Goal: Check status: Check status

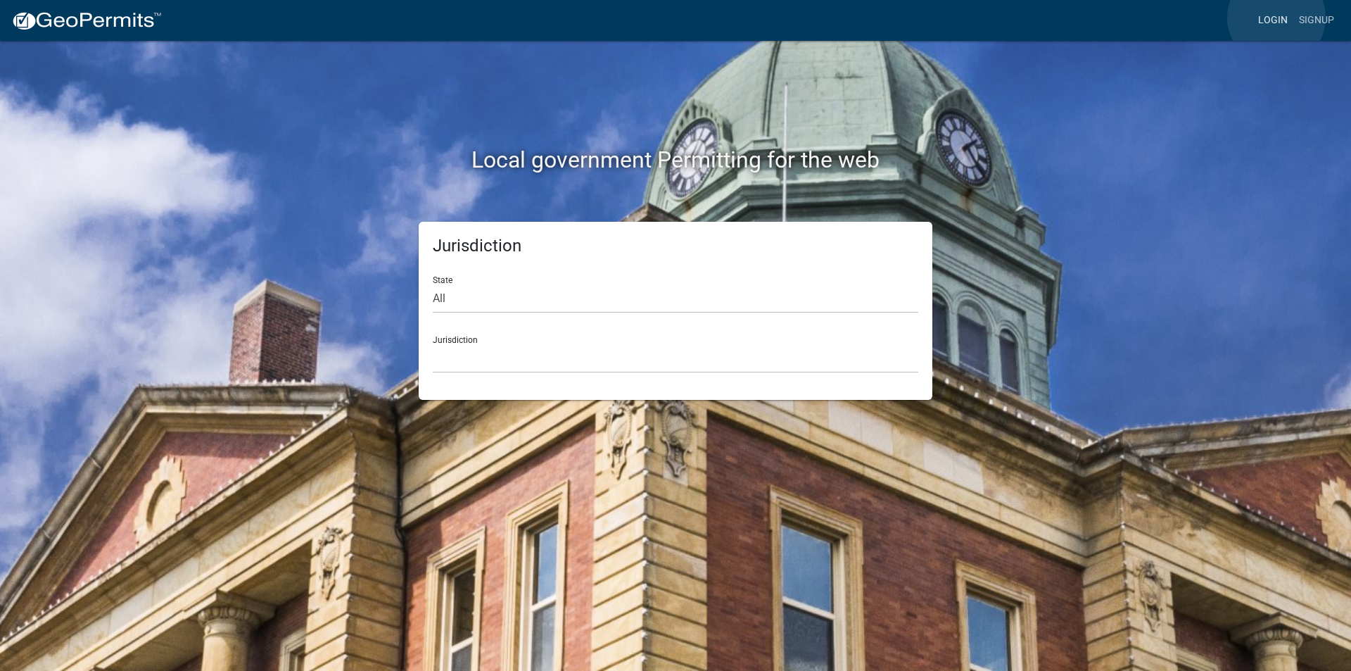
click at [1277, 18] on link "Login" at bounding box center [1273, 20] width 41 height 27
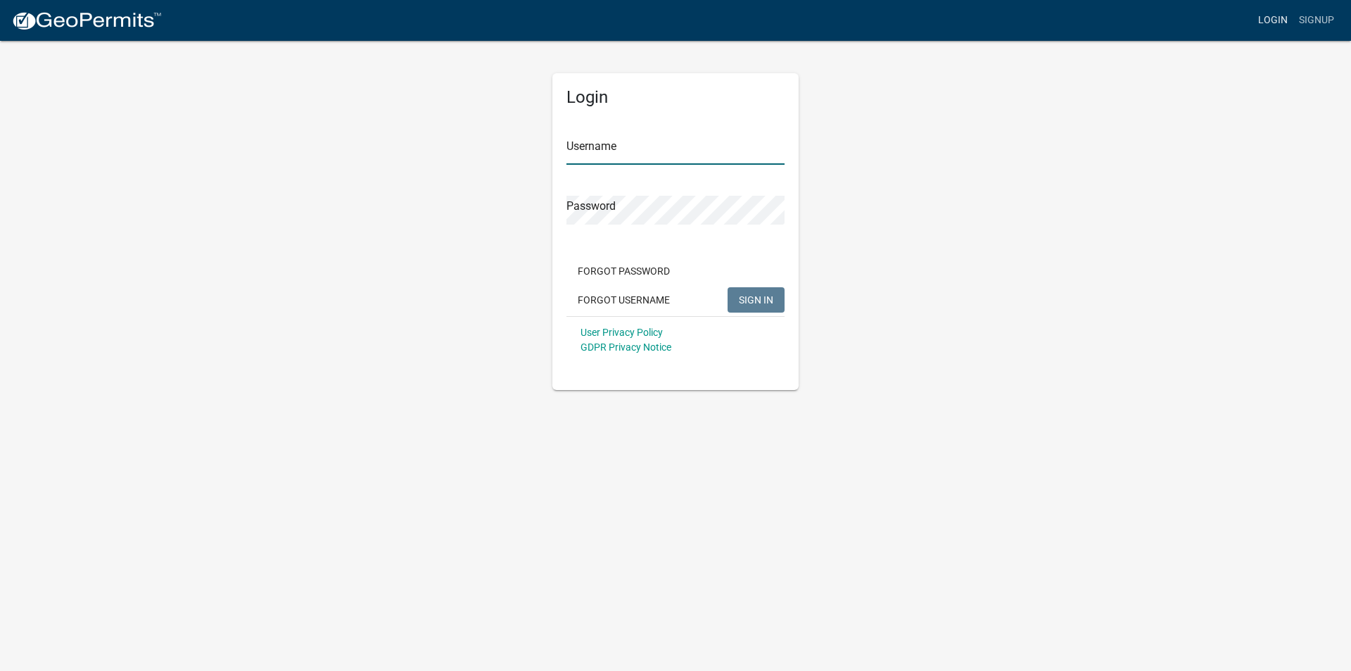
type input "mmcdonnell"
click at [745, 300] on span "SIGN IN" at bounding box center [756, 298] width 34 height 11
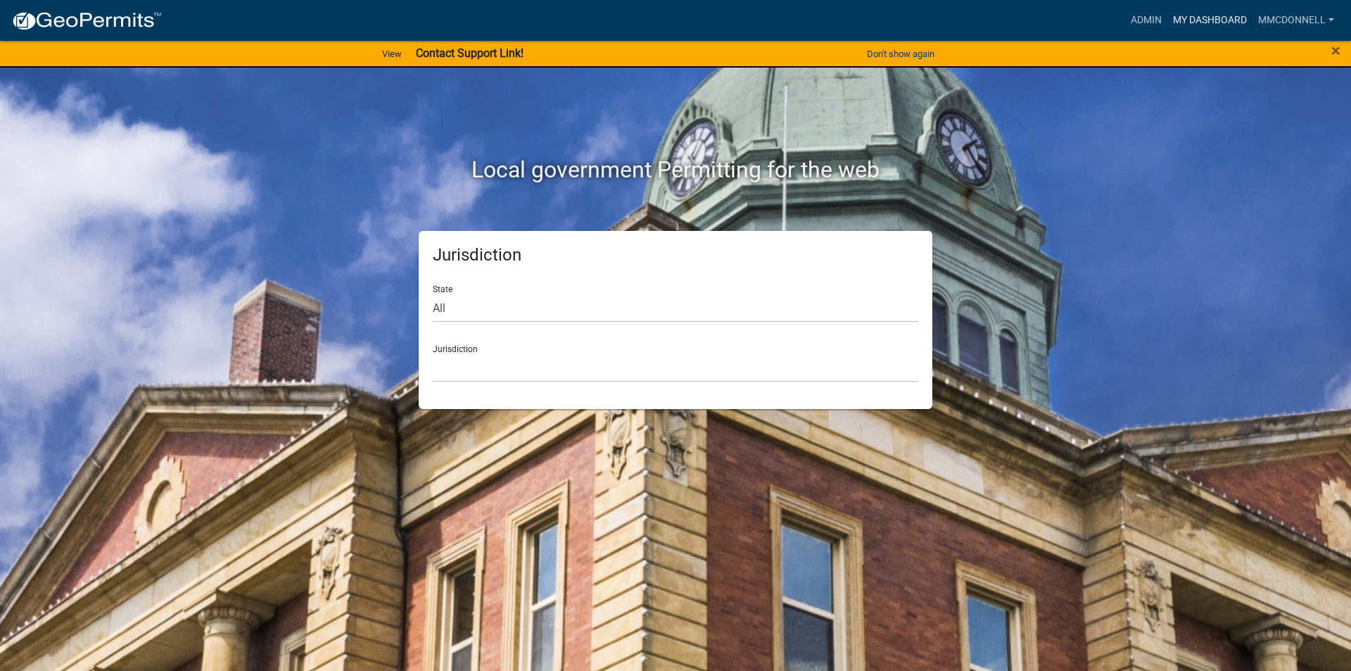
click at [1196, 17] on link "My Dashboard" at bounding box center [1209, 20] width 85 height 27
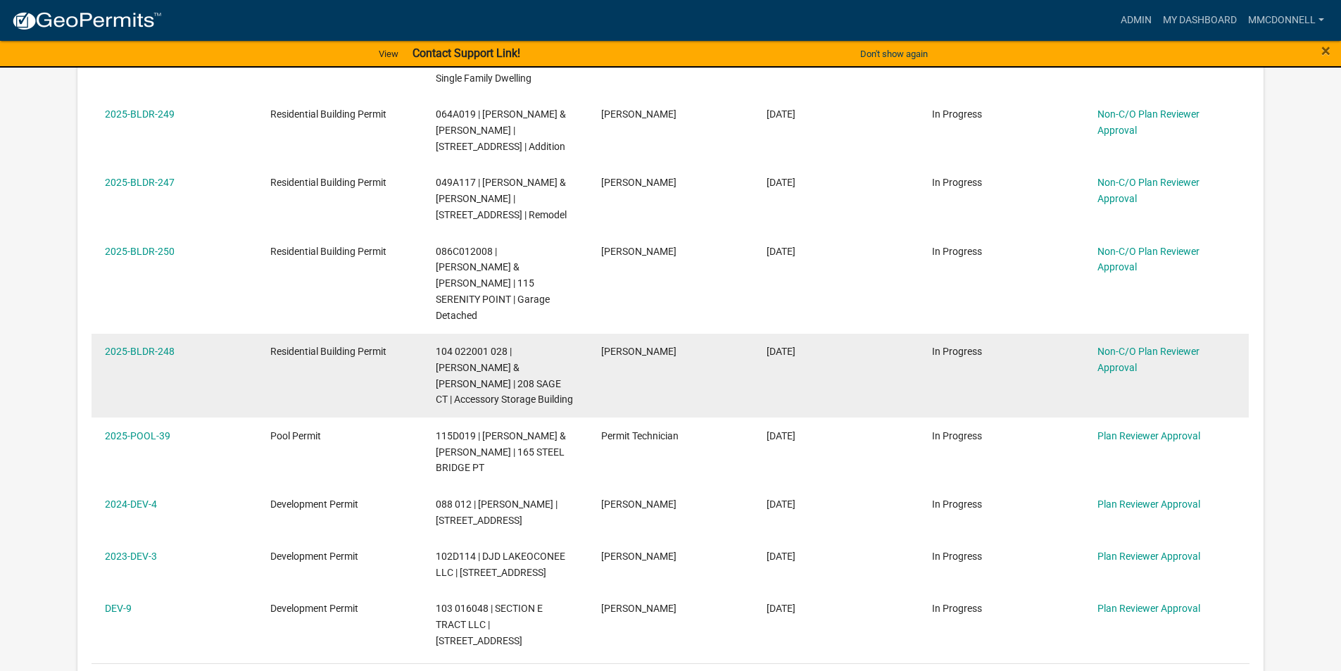
scroll to position [563, 0]
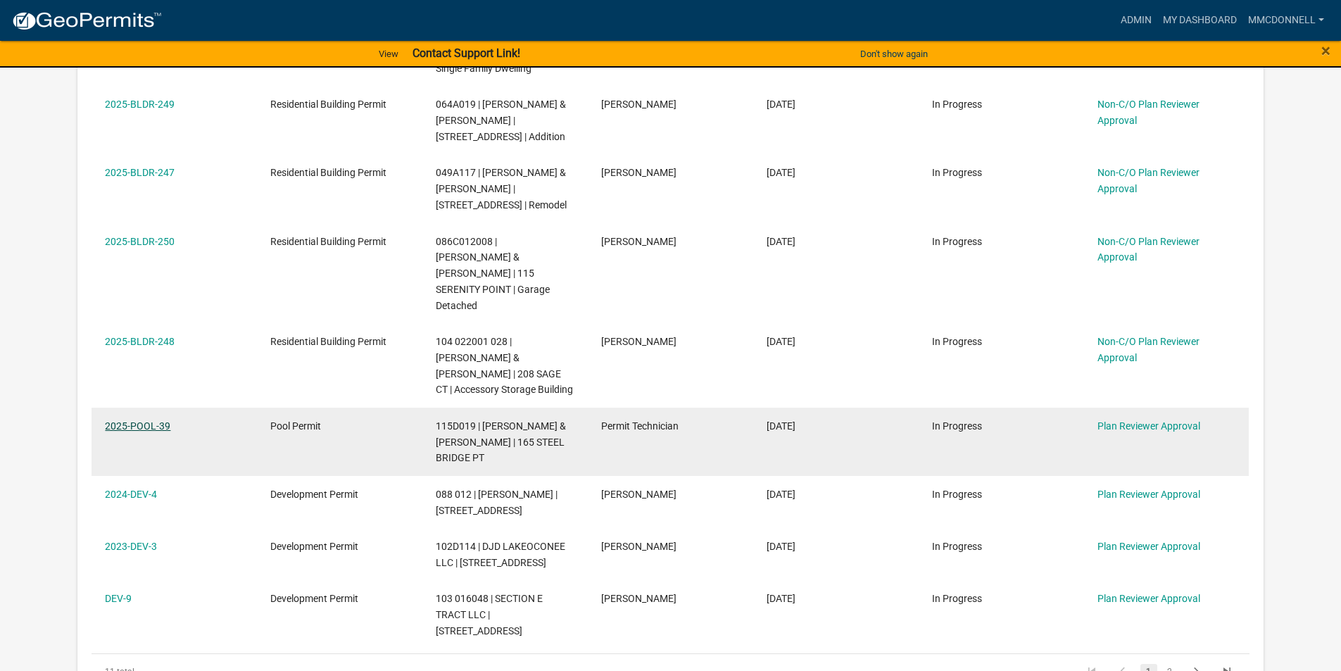
click at [147, 420] on link "2025-POOL-39" at bounding box center [137, 425] width 65 height 11
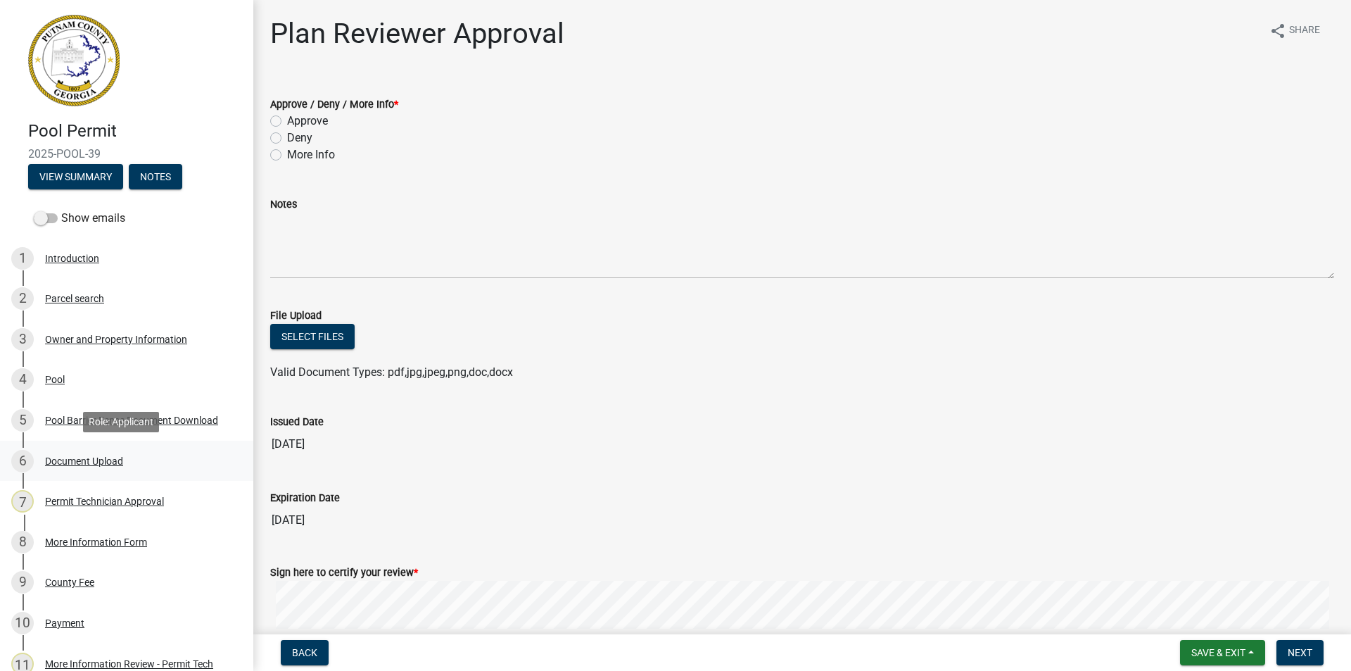
click at [25, 460] on div "6" at bounding box center [22, 461] width 23 height 23
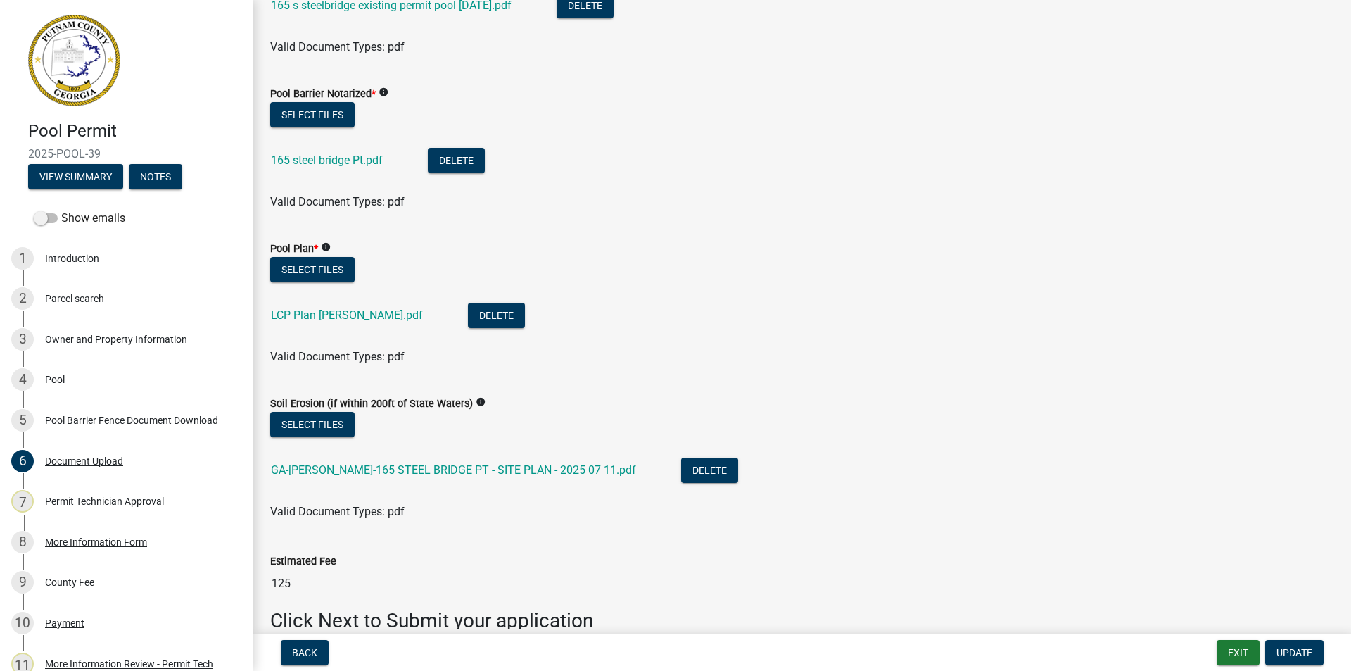
scroll to position [456, 0]
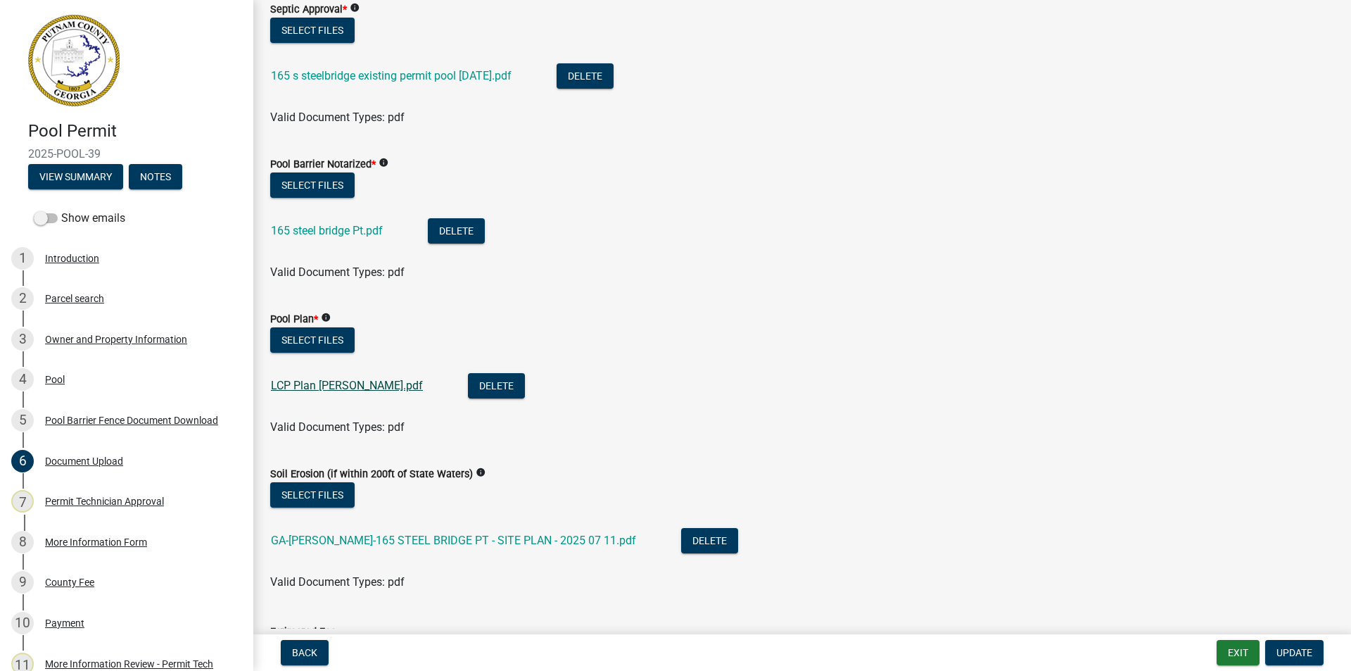
click at [308, 382] on link "LCP Plan [PERSON_NAME].pdf" at bounding box center [347, 385] width 152 height 13
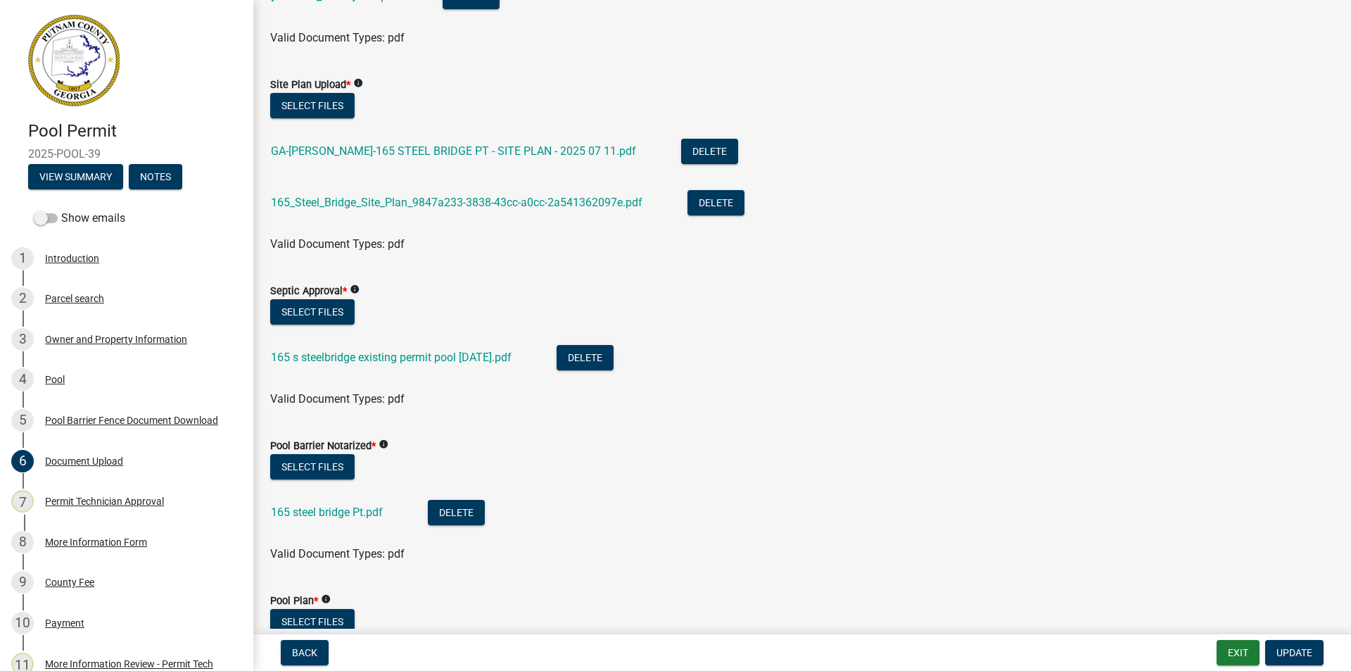
scroll to position [104, 0]
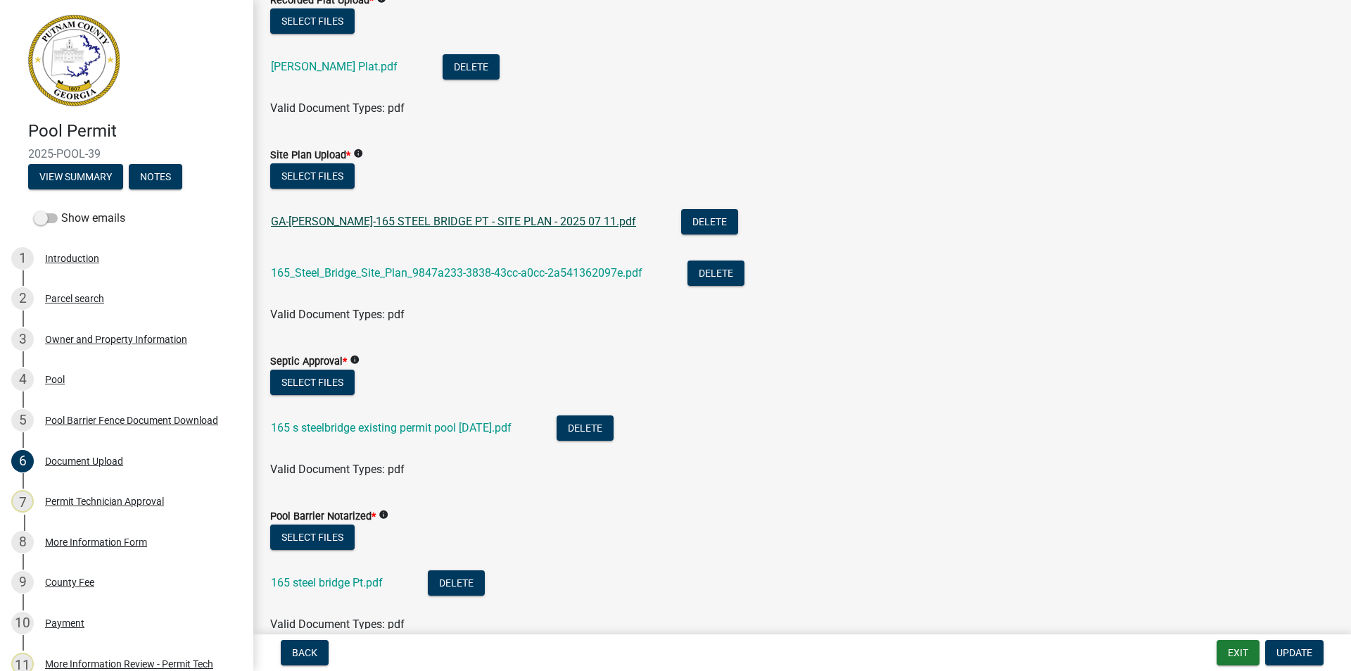
click at [391, 218] on link "GA-[PERSON_NAME]-165 STEEL BRIDGE PT - SITE PLAN - 2025 07 11.pdf" at bounding box center [453, 221] width 365 height 13
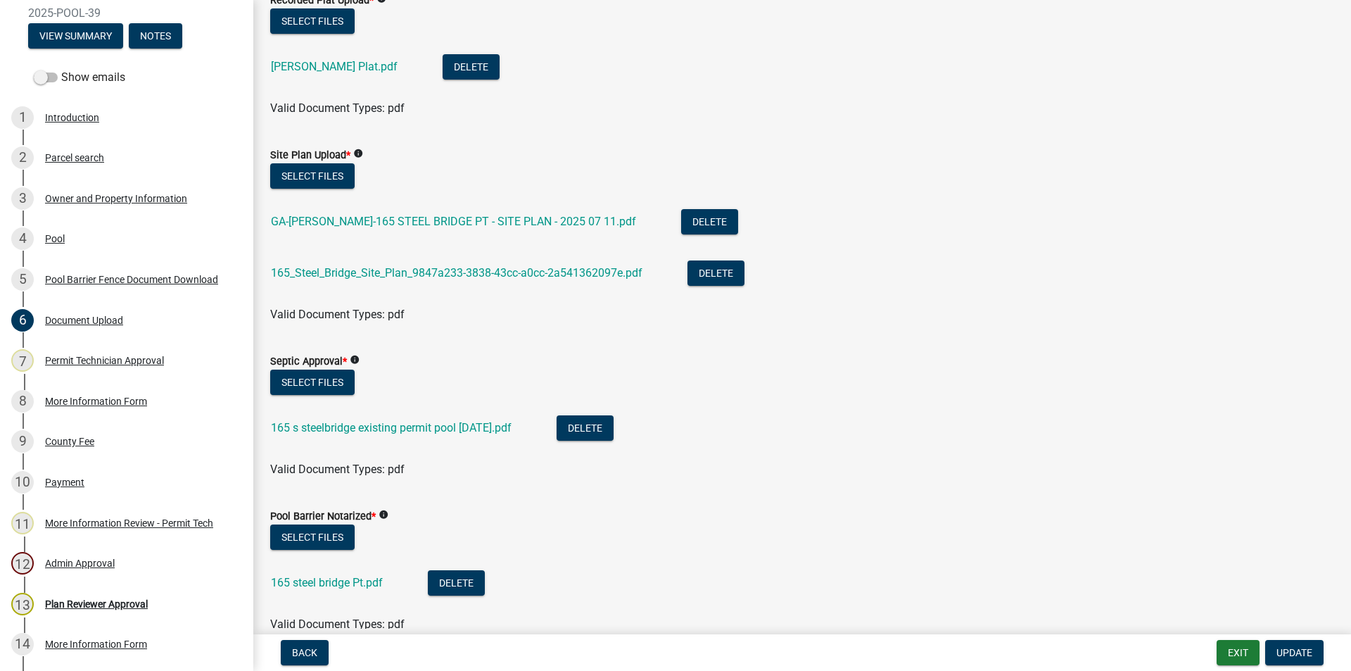
scroll to position [211, 0]
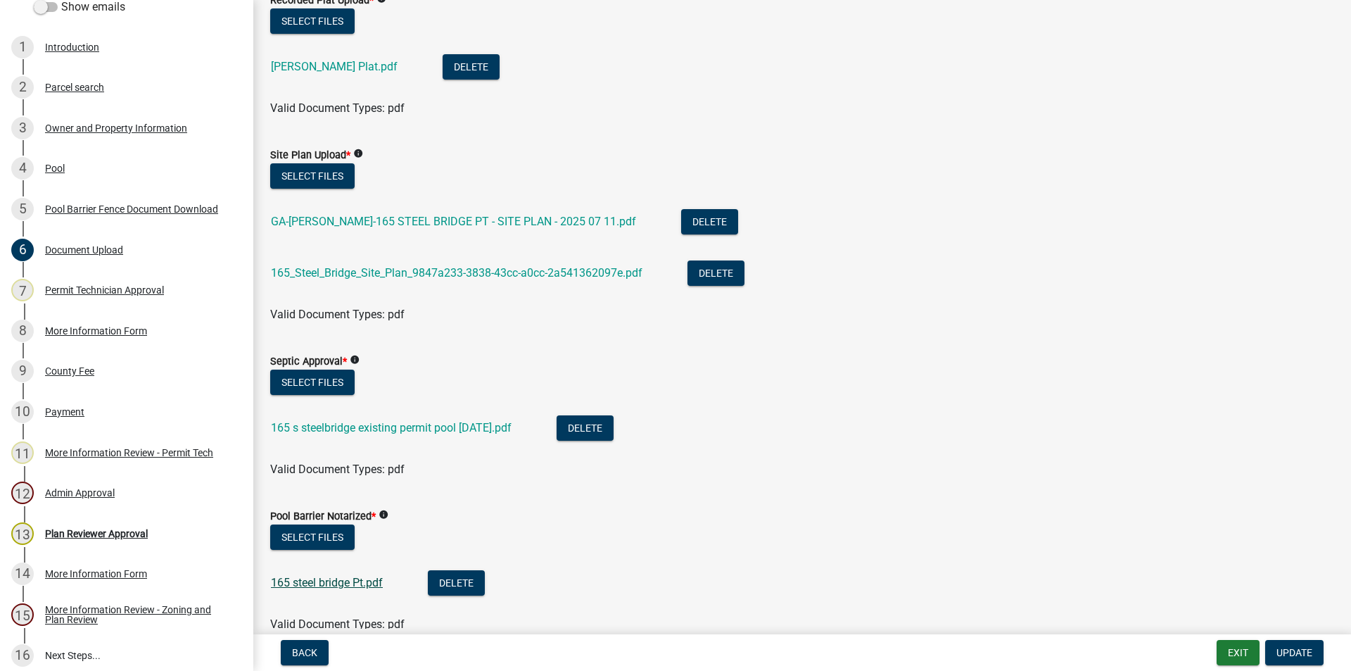
click at [324, 584] on link "165 steel bridge Pt.pdf" at bounding box center [327, 582] width 112 height 13
